Goal: Task Accomplishment & Management: Manage account settings

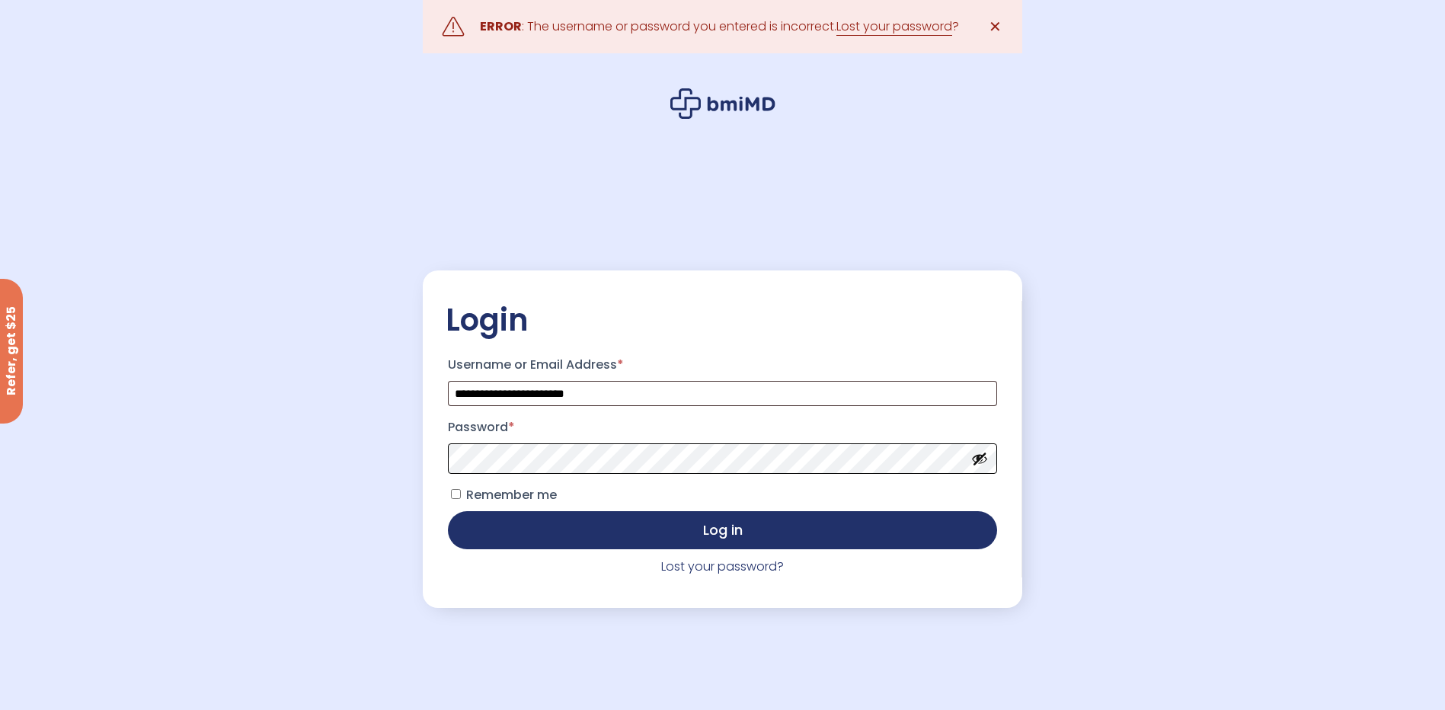
click at [448, 511] on button "Log in" at bounding box center [722, 530] width 548 height 38
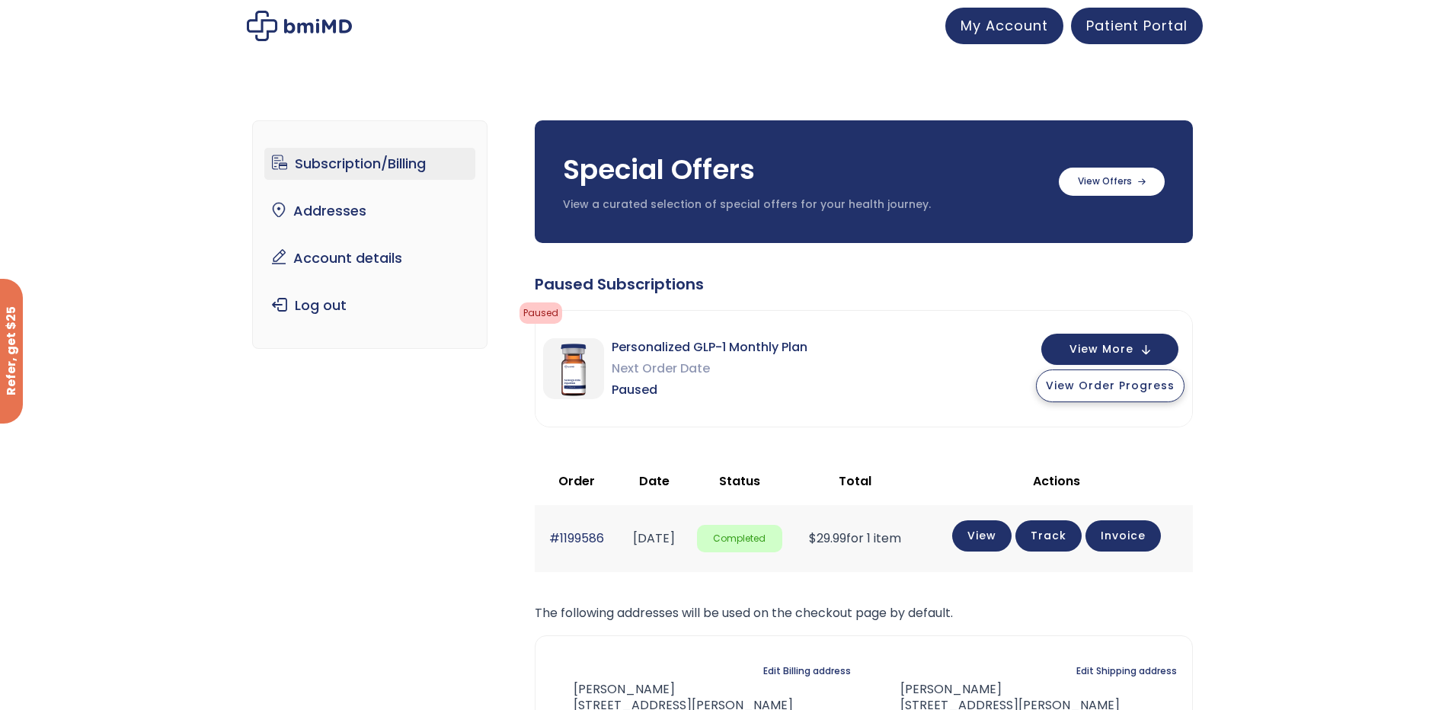
click at [1114, 393] on button "View Order Progress" at bounding box center [1110, 385] width 149 height 33
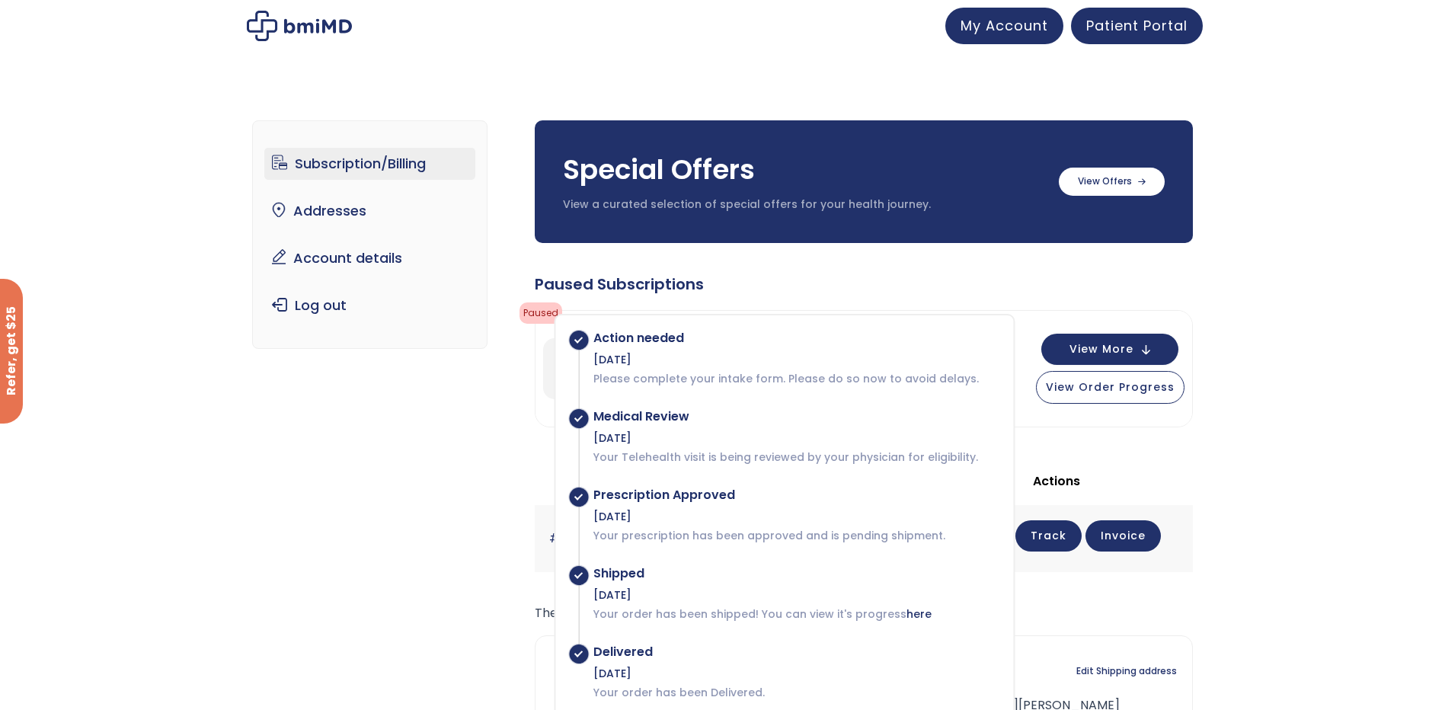
scroll to position [76, 0]
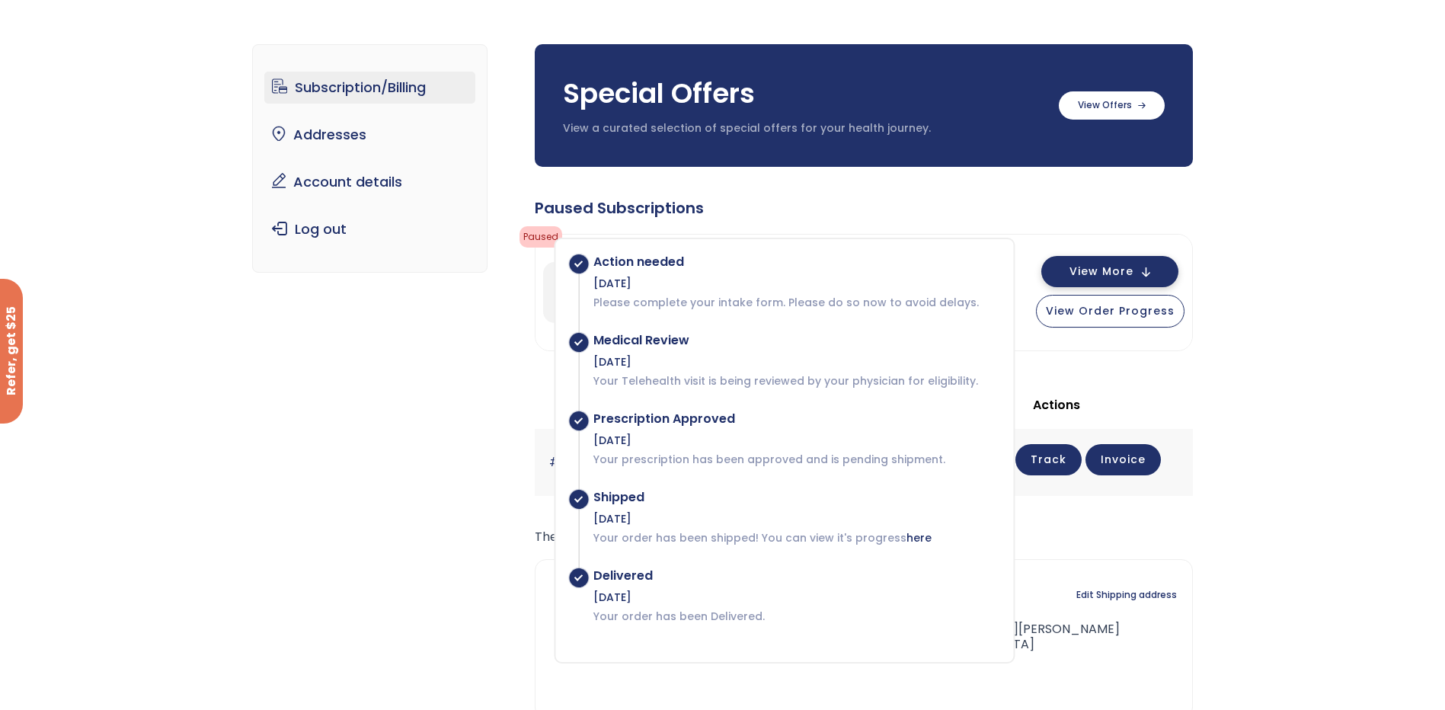
click at [1145, 274] on button "View More" at bounding box center [1109, 271] width 137 height 31
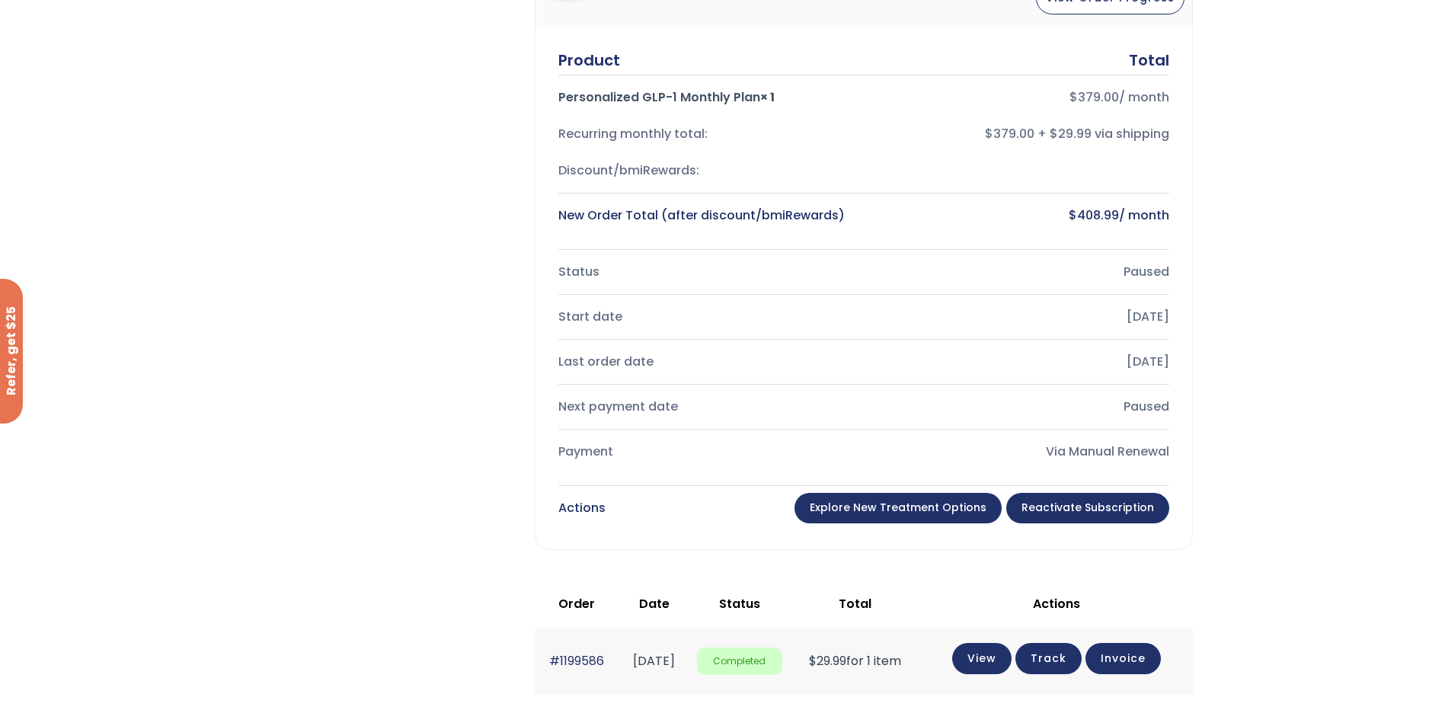
scroll to position [457, 0]
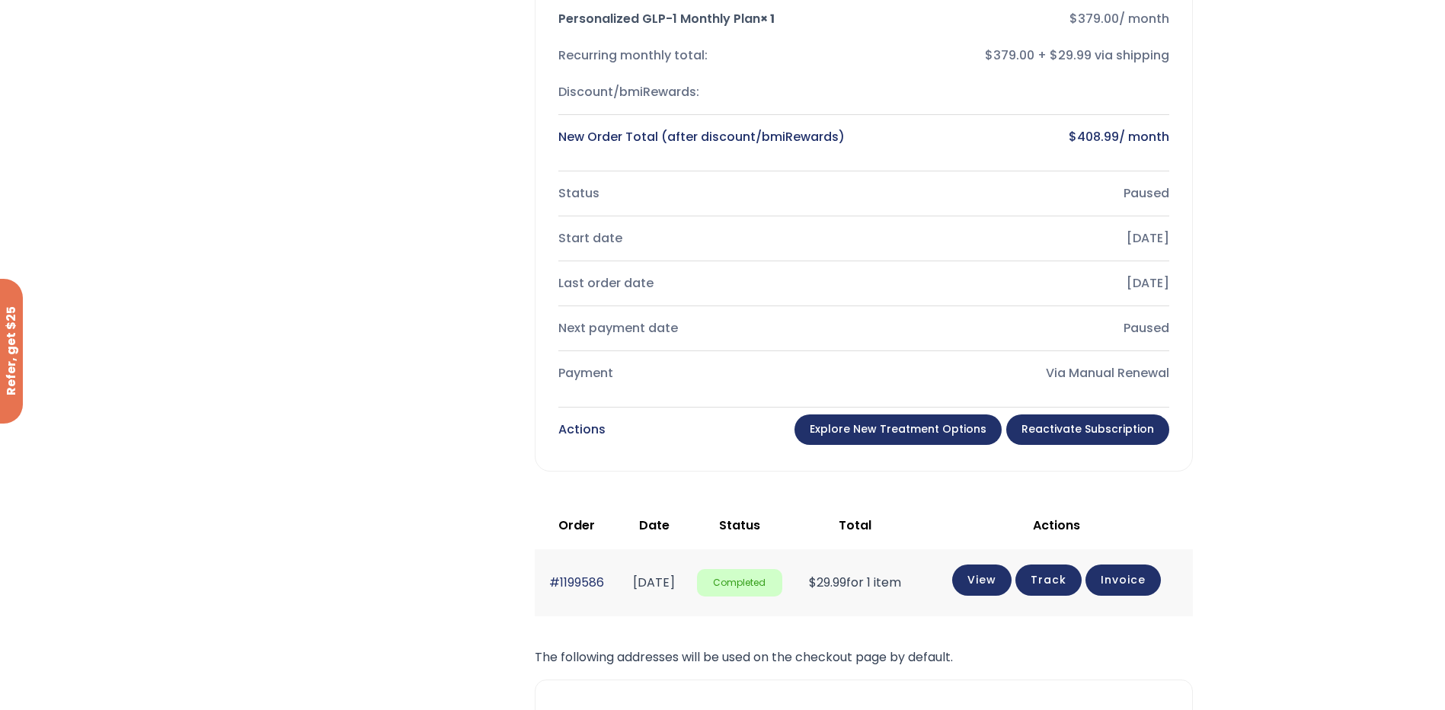
click at [912, 426] on link "Explore New Treatment Options" at bounding box center [897, 429] width 207 height 30
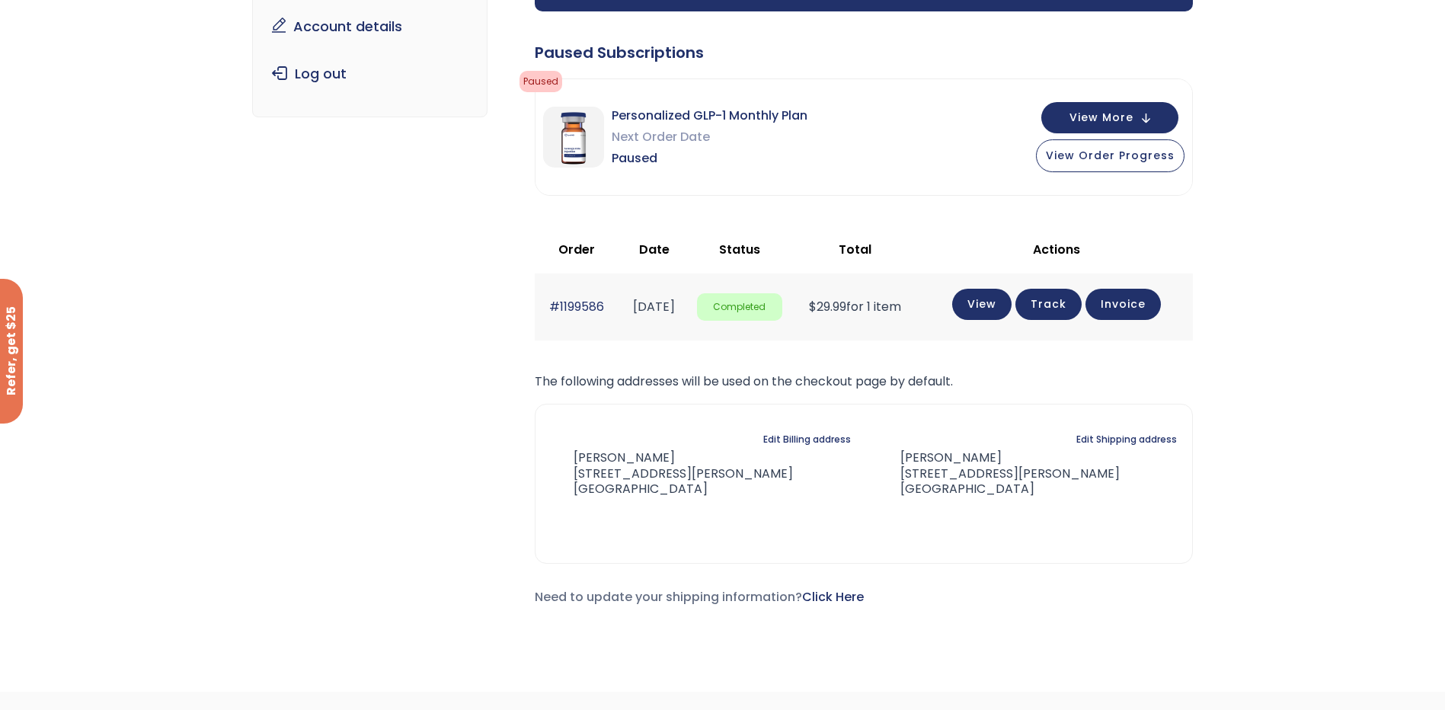
scroll to position [21, 0]
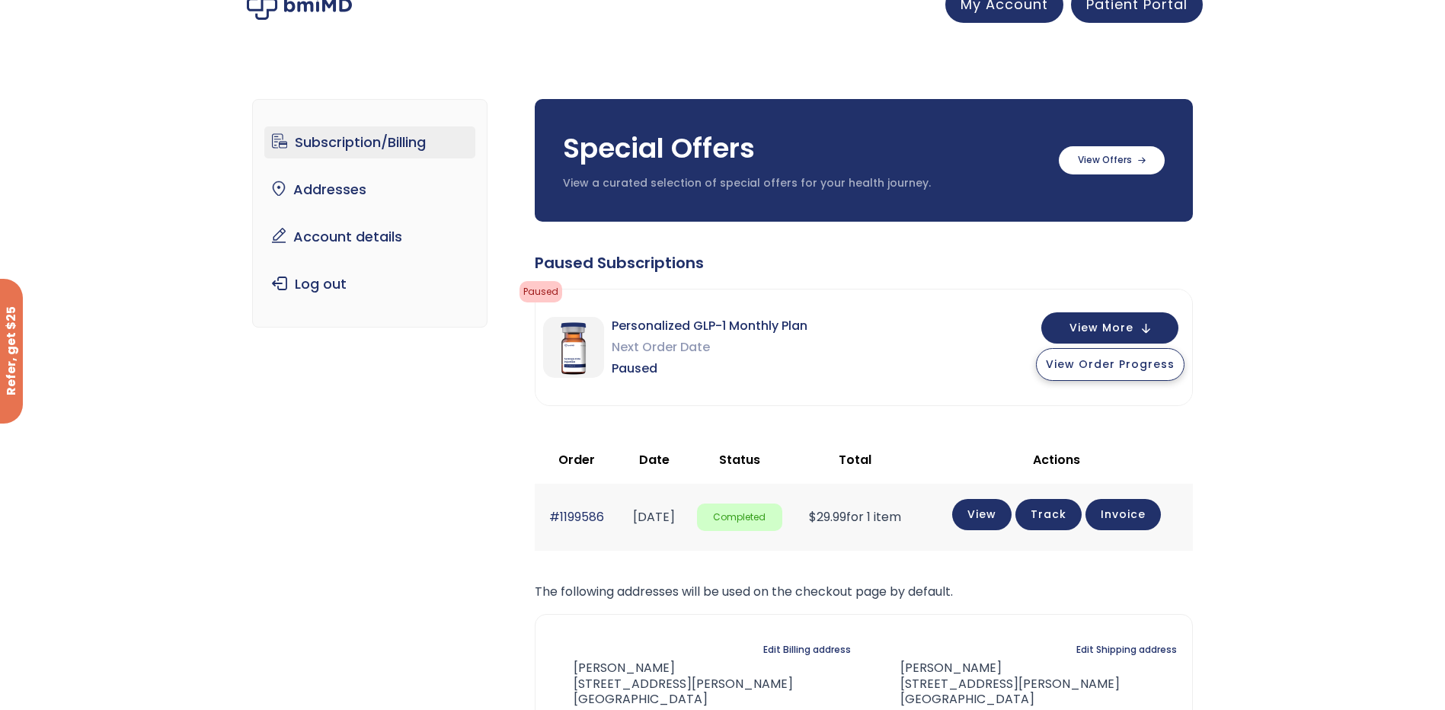
click at [1084, 370] on span "View Order Progress" at bounding box center [1110, 363] width 129 height 15
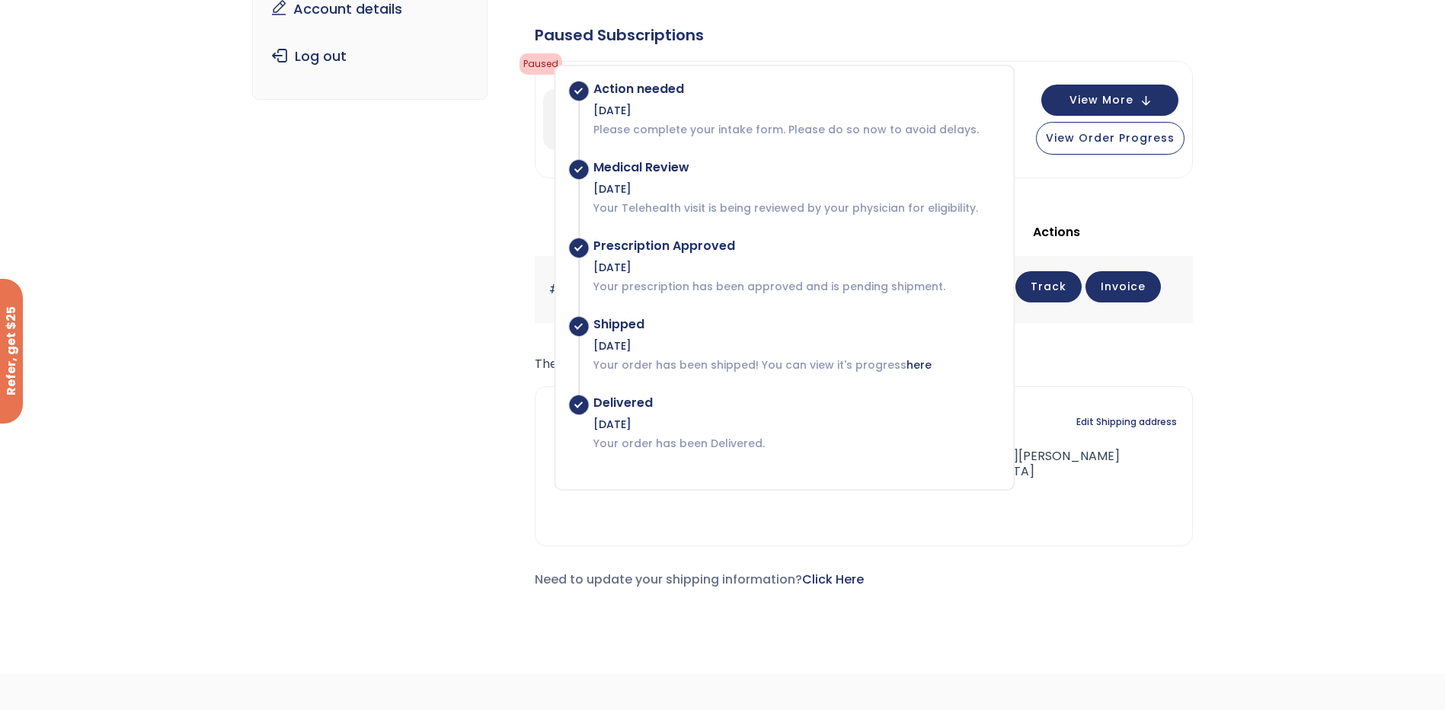
scroll to position [250, 0]
click at [1108, 98] on span "View More" at bounding box center [1101, 98] width 64 height 10
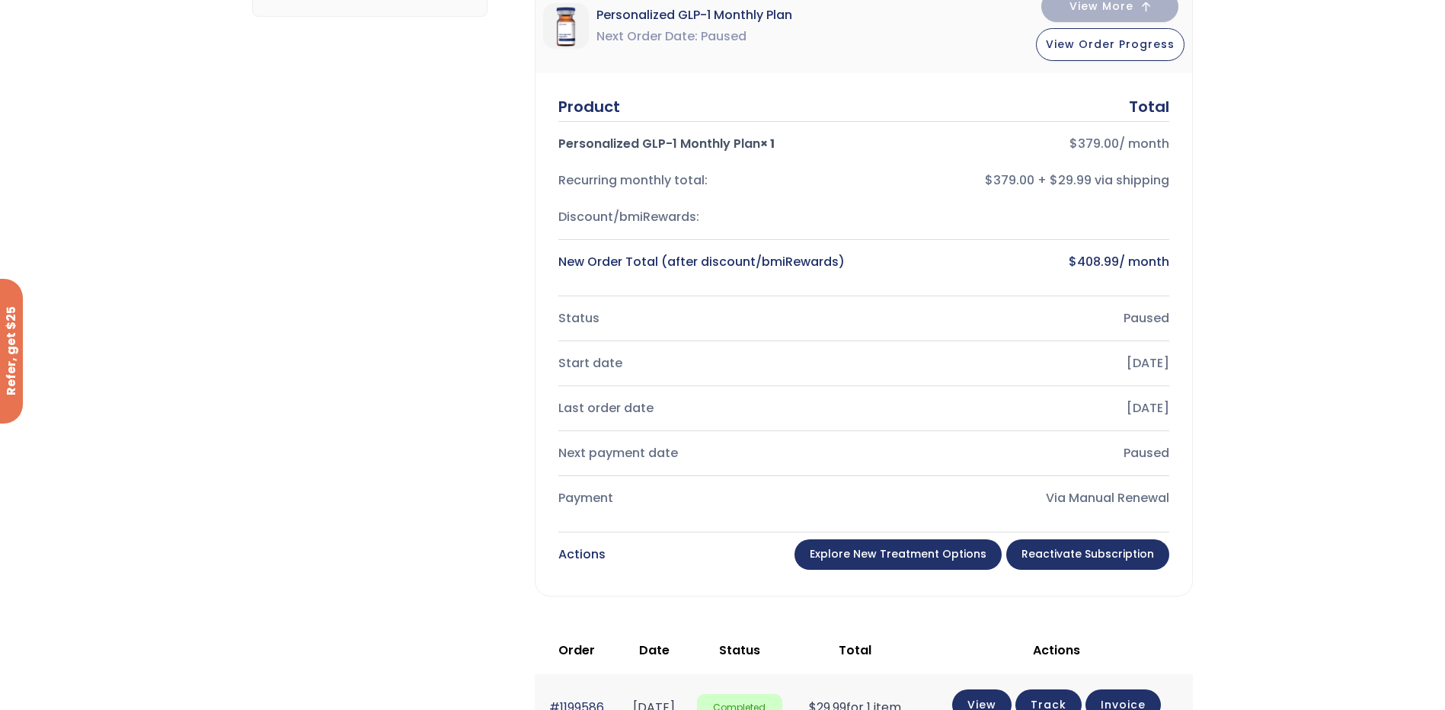
scroll to position [631, 0]
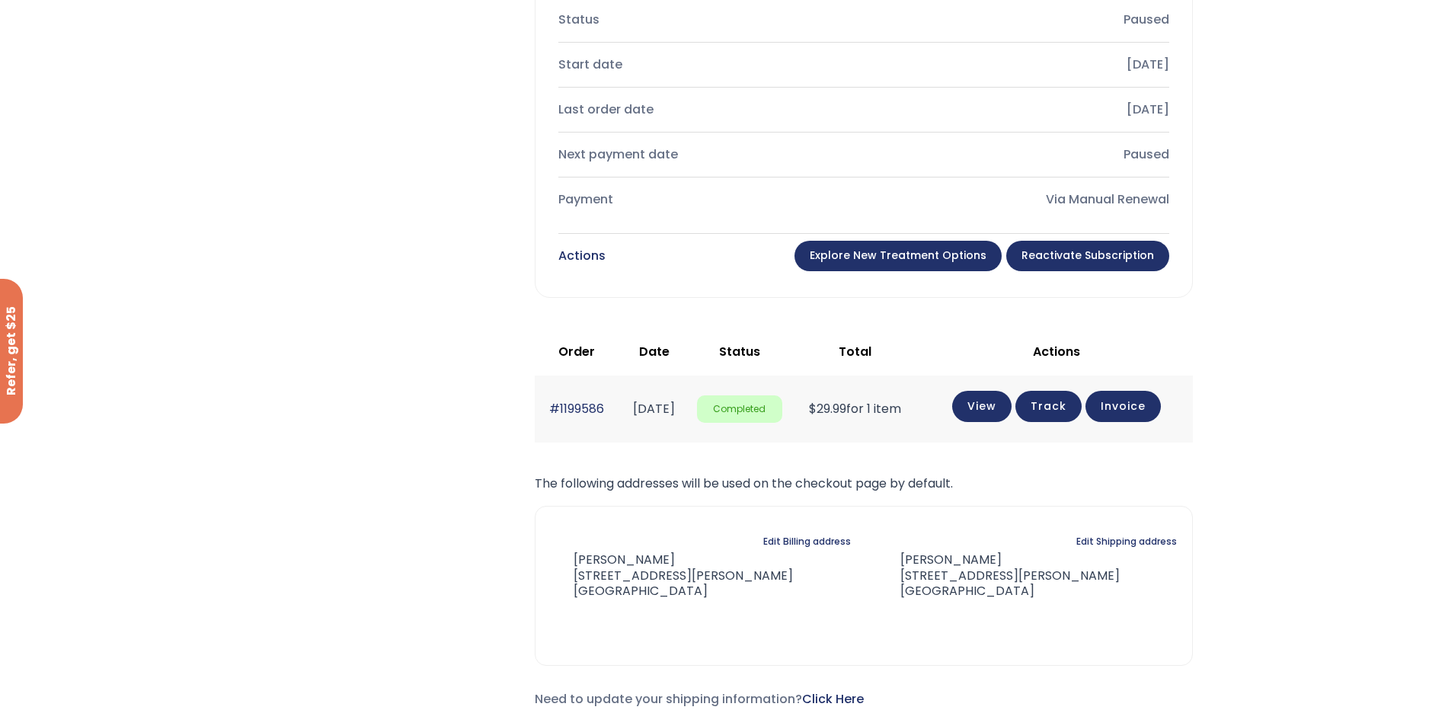
click at [921, 254] on link "Explore New Treatment Options" at bounding box center [897, 256] width 207 height 30
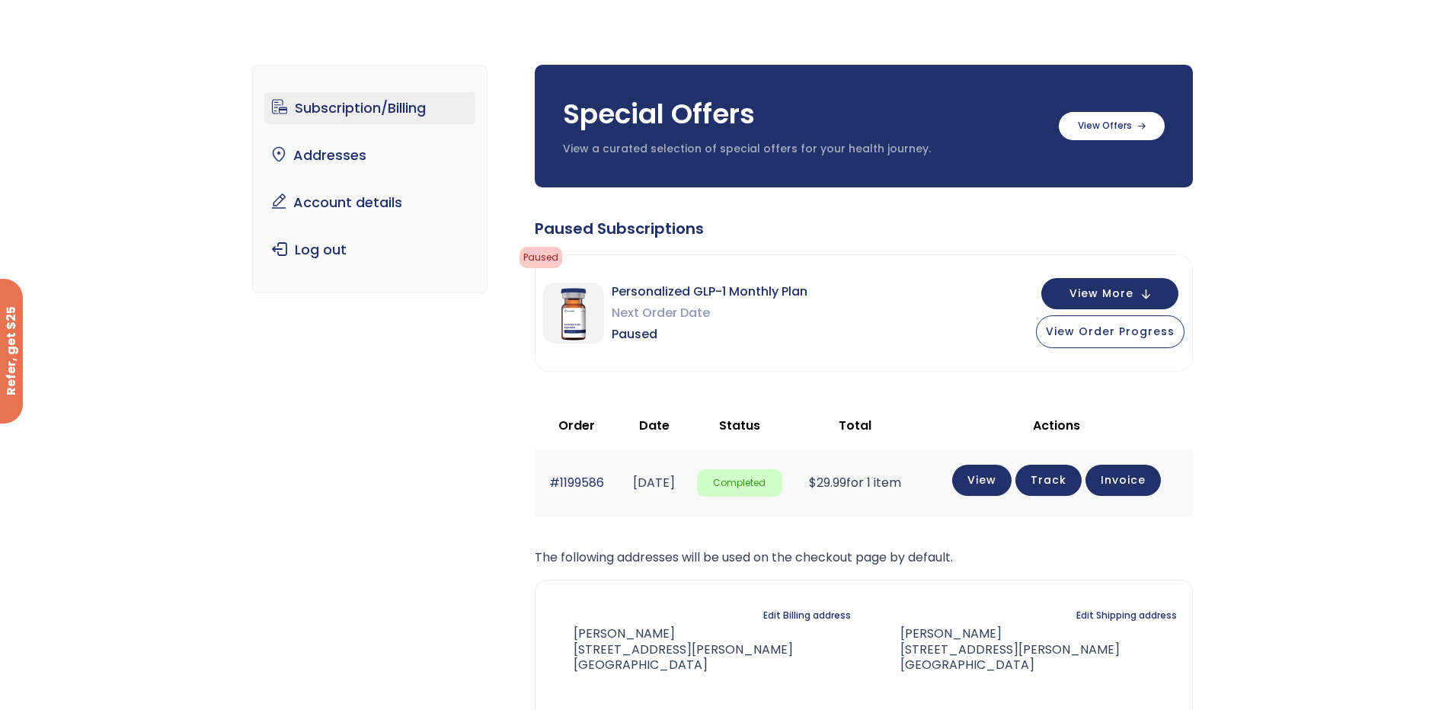
scroll to position [152, 0]
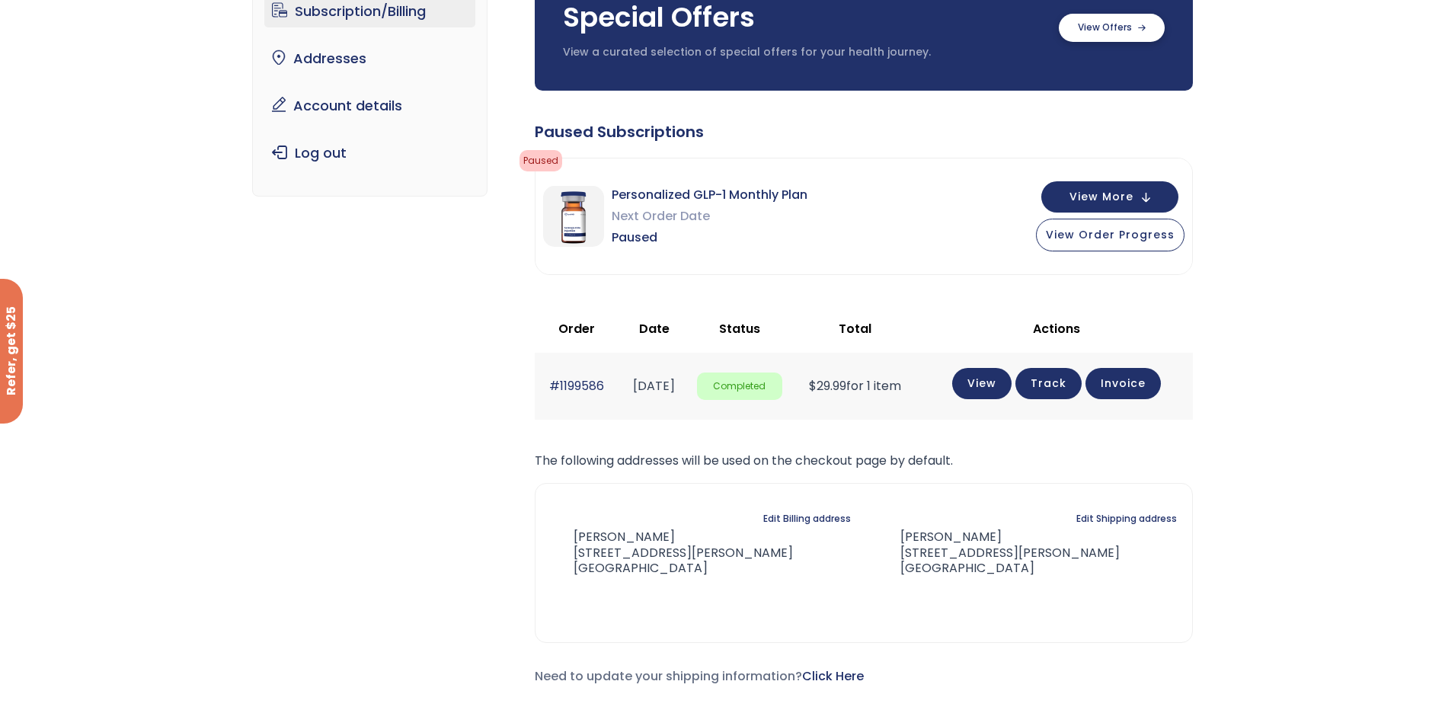
click at [1123, 27] on label at bounding box center [1112, 28] width 106 height 28
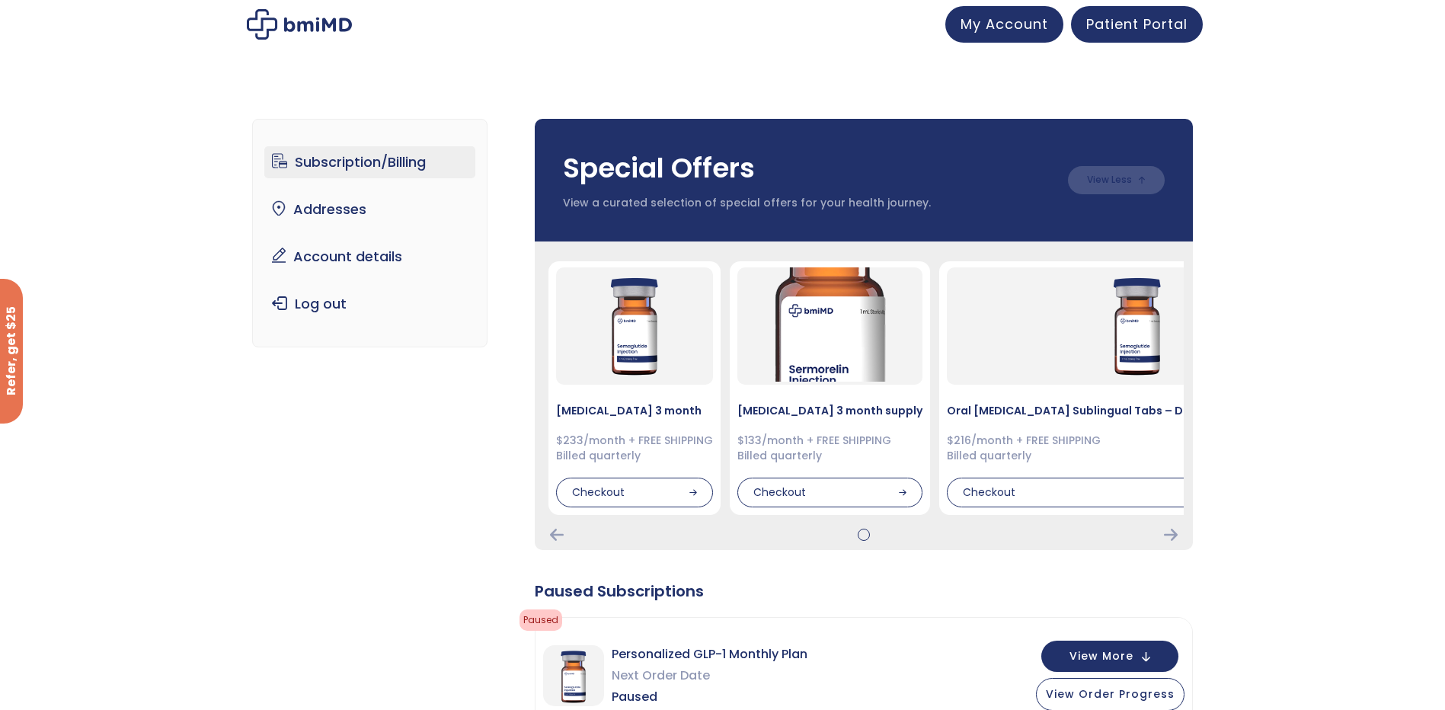
scroll to position [0, 0]
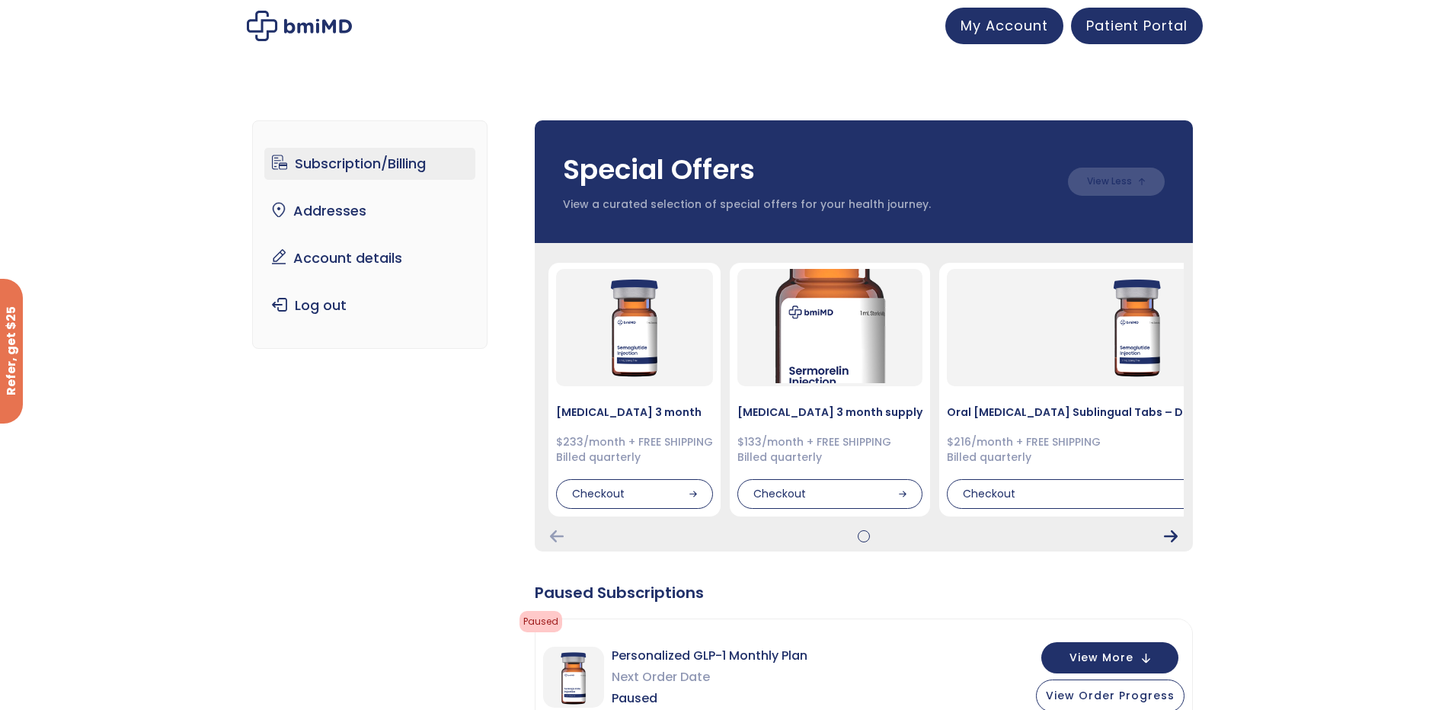
click at [1172, 532] on icon "Next Card" at bounding box center [1171, 536] width 14 height 12
click at [864, 536] on div at bounding box center [864, 536] width 0 height 0
click at [622, 492] on div "Checkout" at bounding box center [634, 493] width 157 height 30
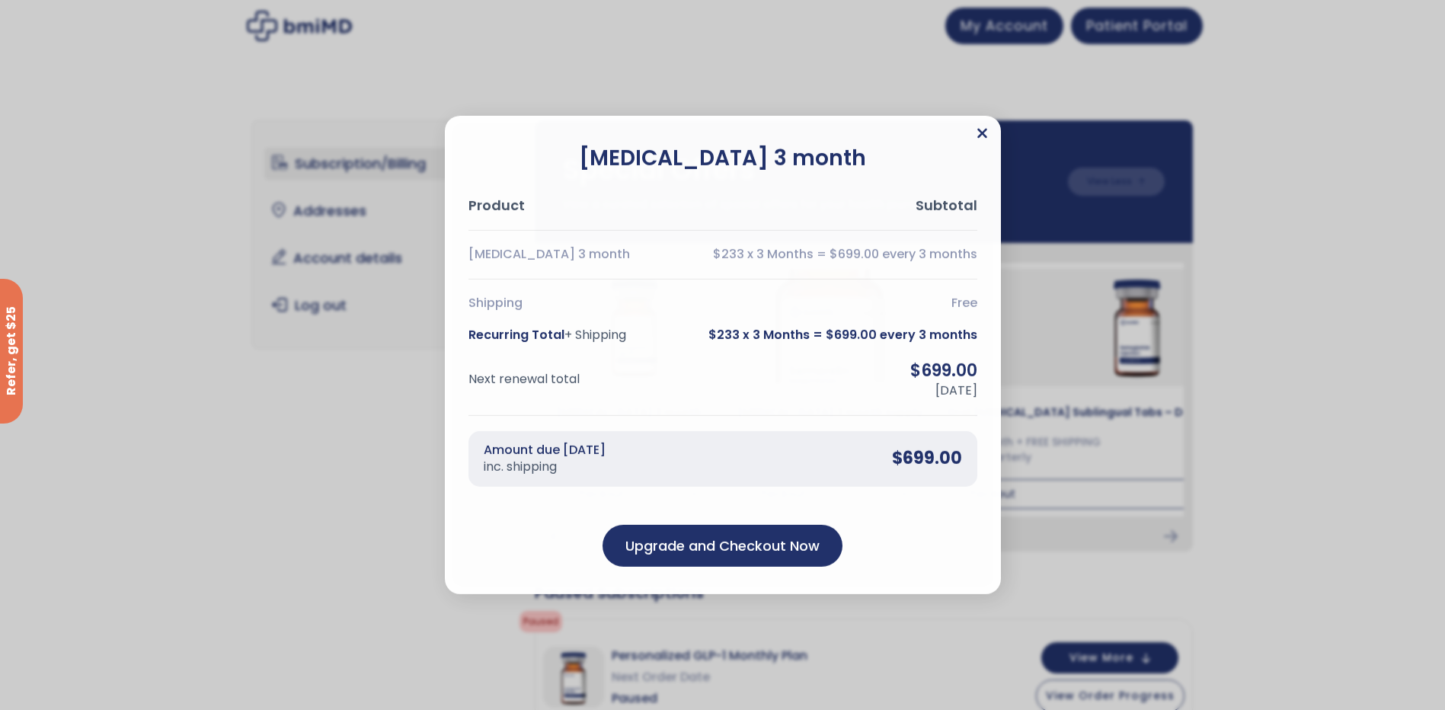
click at [978, 141] on icon "Close" at bounding box center [982, 133] width 11 height 15
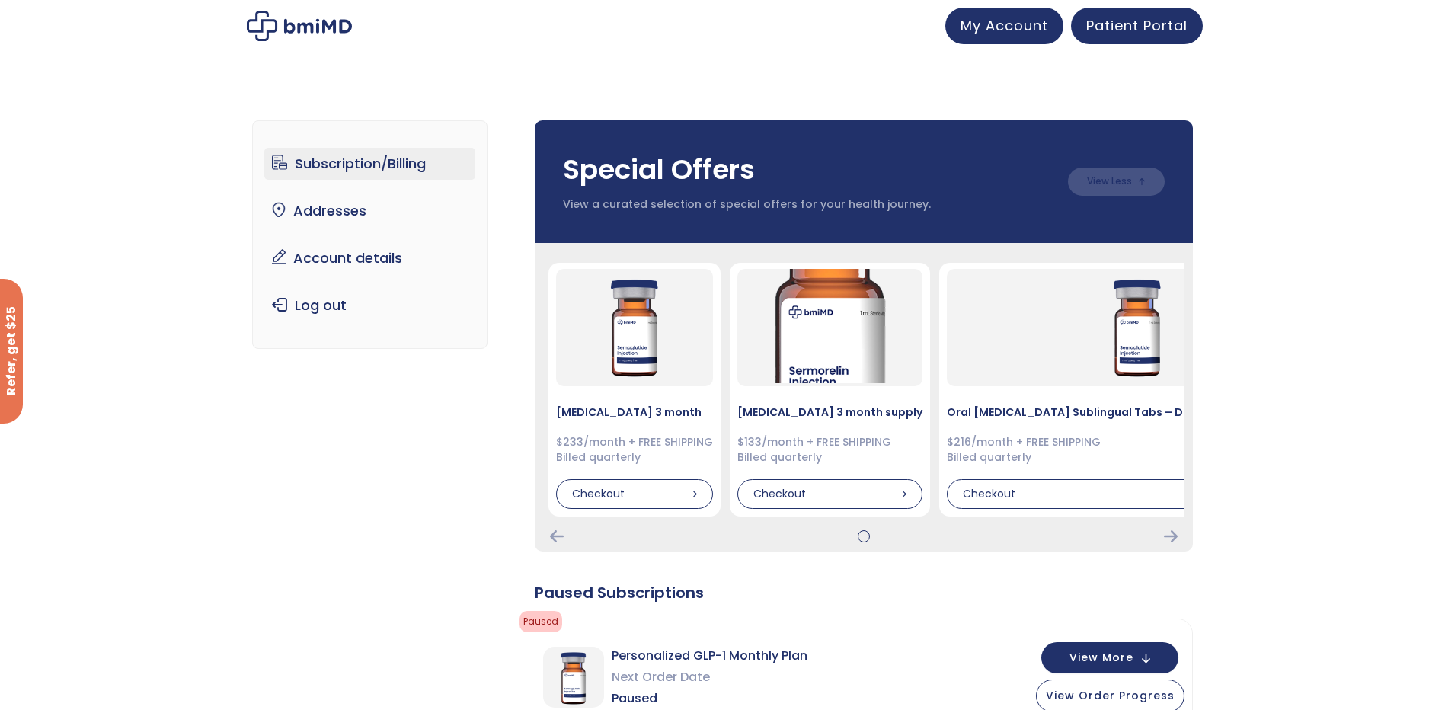
scroll to position [229, 0]
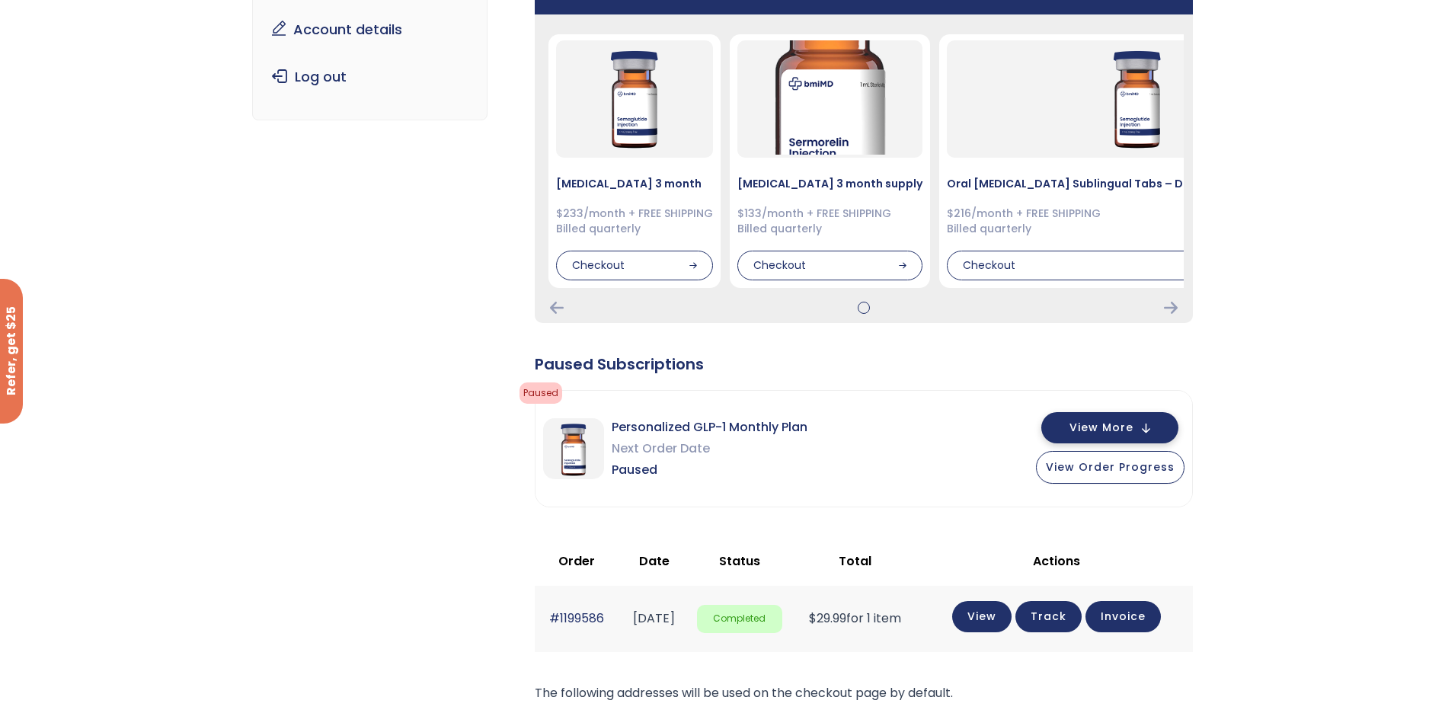
click at [1132, 433] on span "View More" at bounding box center [1101, 428] width 64 height 10
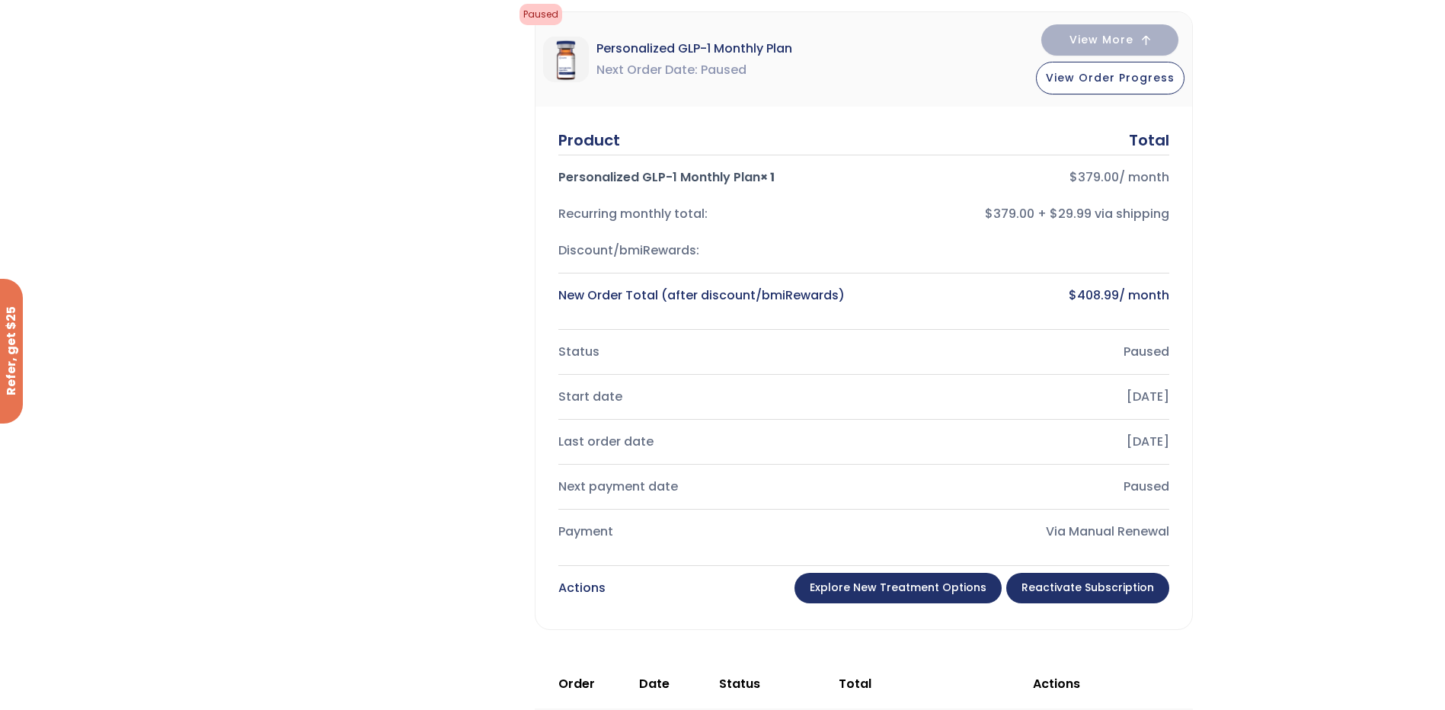
scroll to position [609, 0]
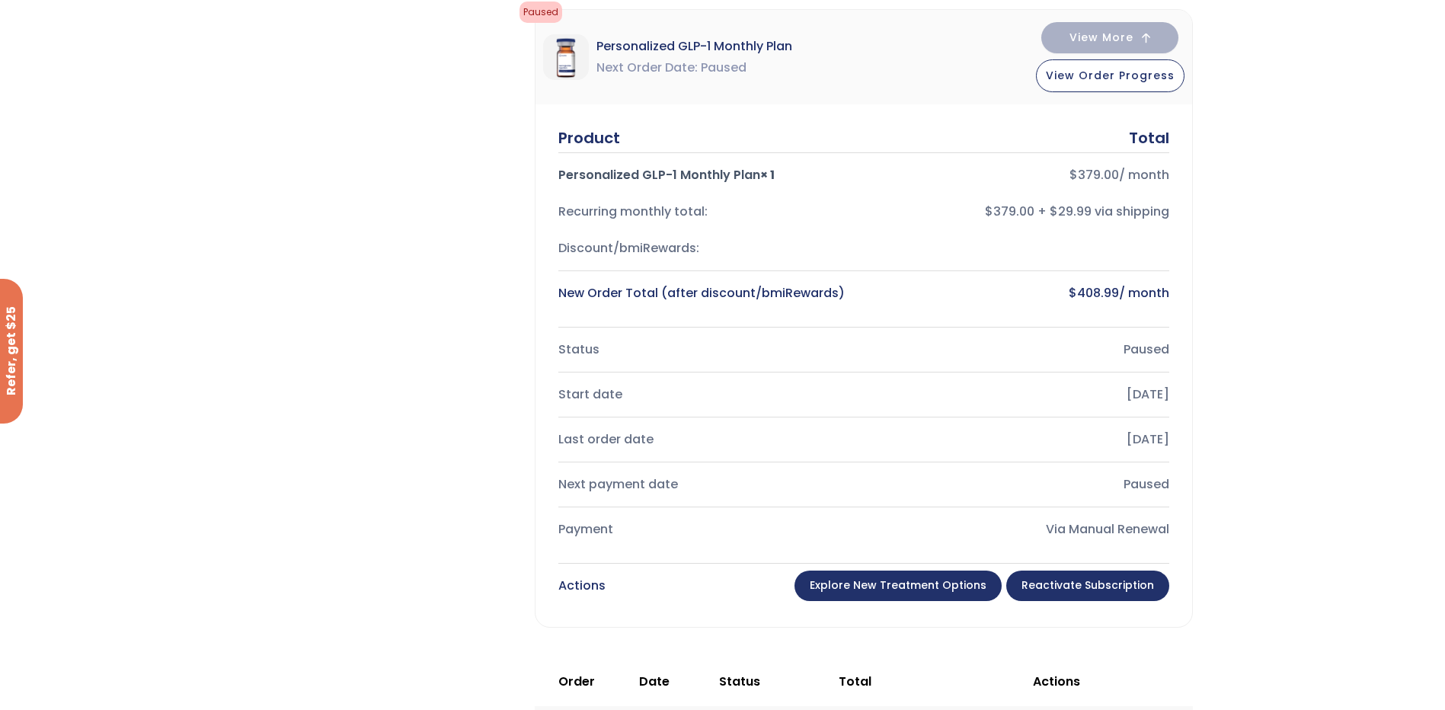
drag, startPoint x: 702, startPoint y: 178, endPoint x: 784, endPoint y: 177, distance: 81.5
click at [784, 177] on div "Personalized GLP-1 Monthly Plan × 1" at bounding box center [704, 175] width 293 height 21
drag, startPoint x: 784, startPoint y: 177, endPoint x: 802, endPoint y: 234, distance: 59.3
click at [802, 234] on div "Discount/bmiRewards:" at bounding box center [863, 248] width 611 height 37
click at [1074, 590] on link "Reactivate Subscription" at bounding box center [1087, 586] width 163 height 30
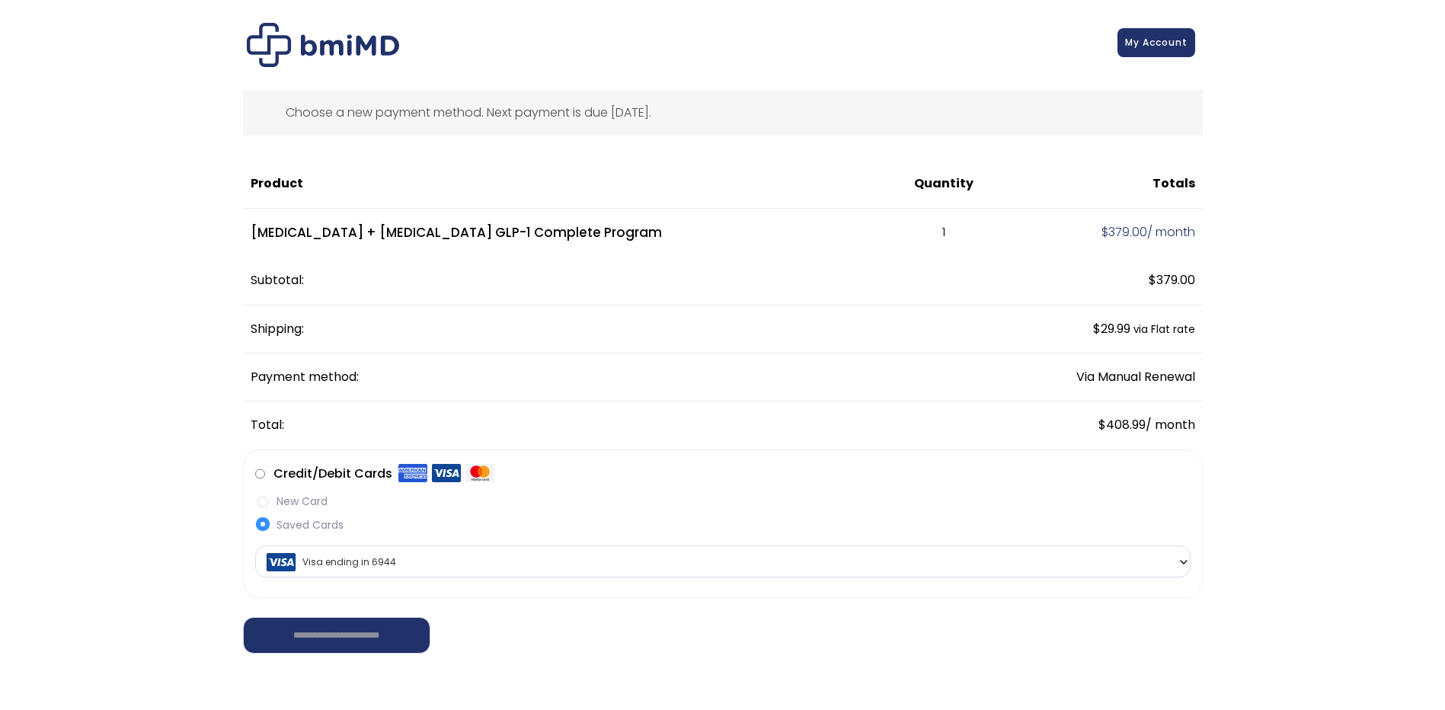
click at [1172, 32] on link "My Account" at bounding box center [1156, 42] width 78 height 29
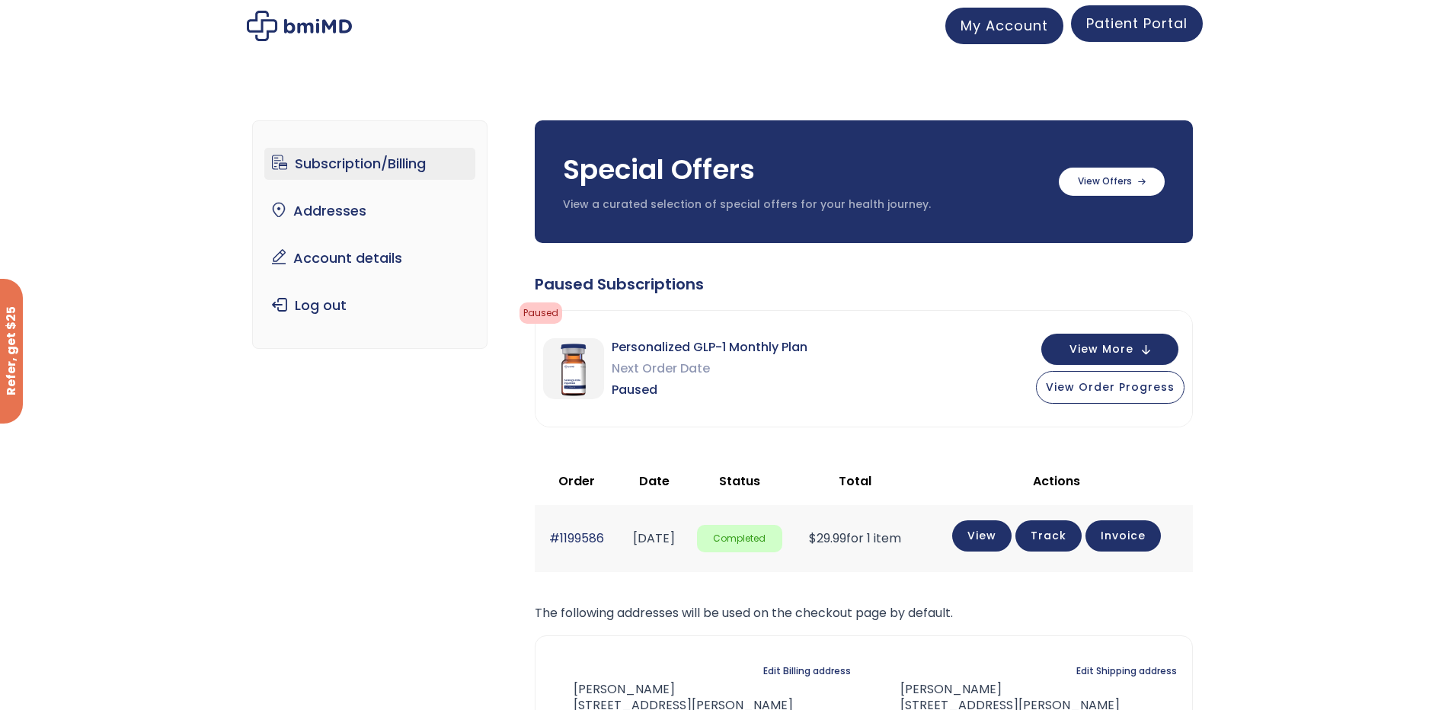
click at [1163, 19] on span "Patient Portal" at bounding box center [1136, 23] width 101 height 19
